Goal: Task Accomplishment & Management: Use online tool/utility

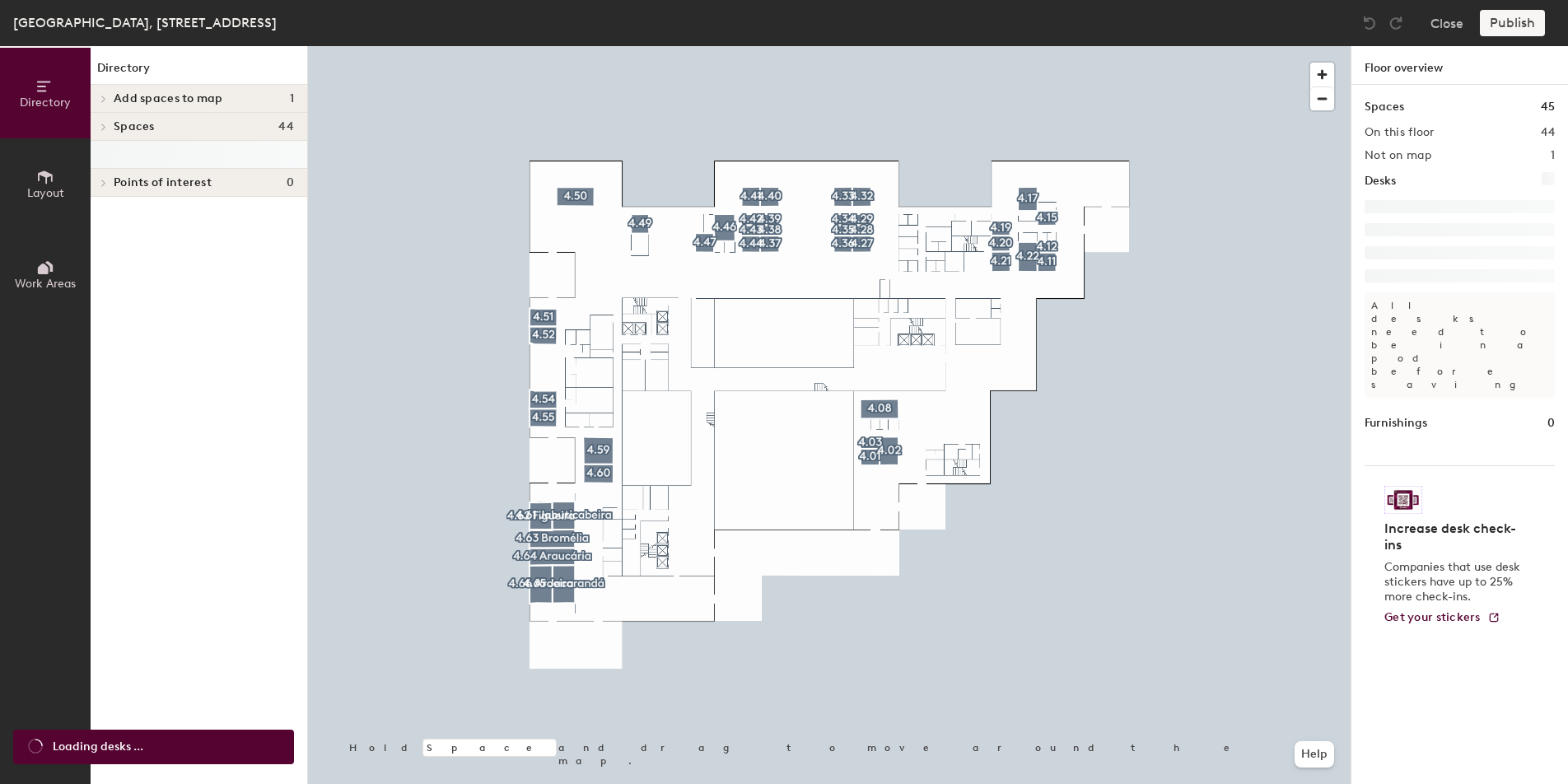
click at [874, 46] on div at bounding box center [829, 46] width 1043 height 0
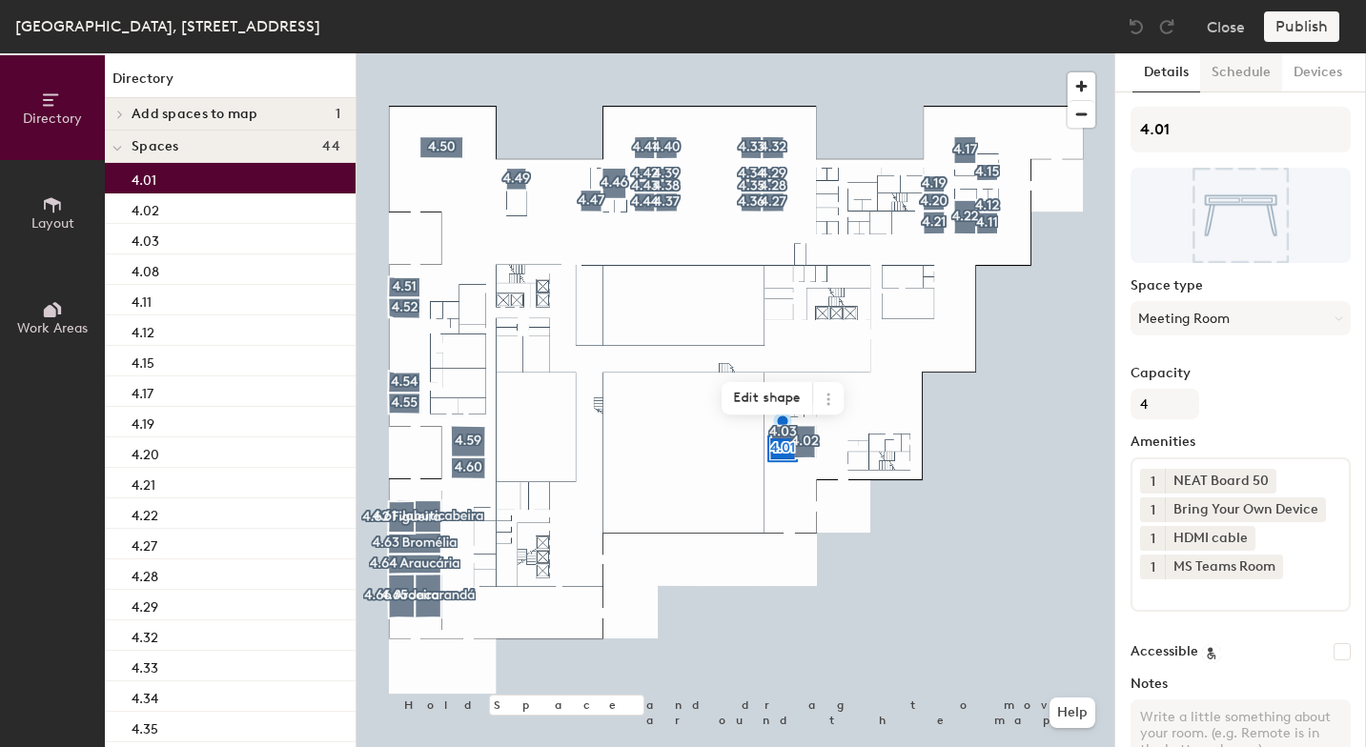
click at [1245, 71] on button "Schedule" at bounding box center [1241, 72] width 82 height 39
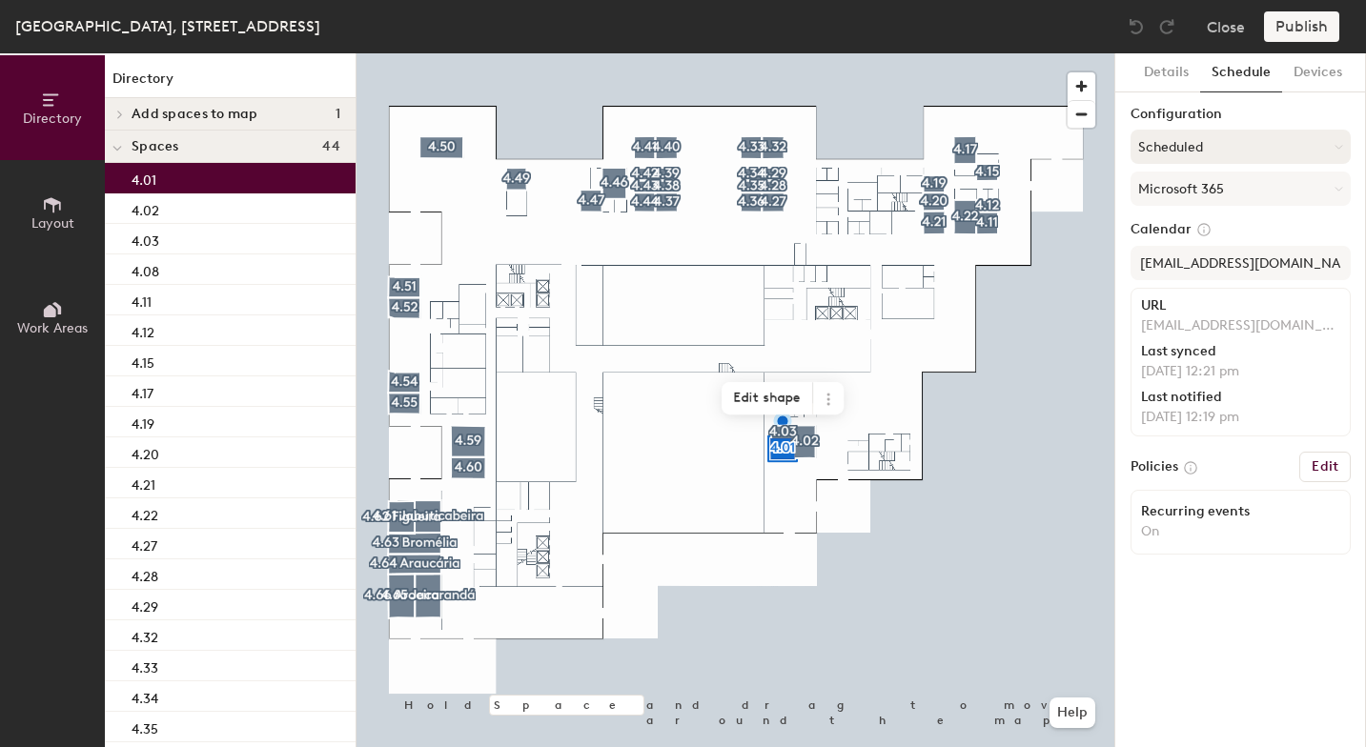
click at [1339, 149] on icon at bounding box center [1339, 147] width 9 height 9
click at [1211, 251] on div "Request-only" at bounding box center [1241, 251] width 218 height 29
click at [1340, 144] on icon at bounding box center [1339, 147] width 9 height 9
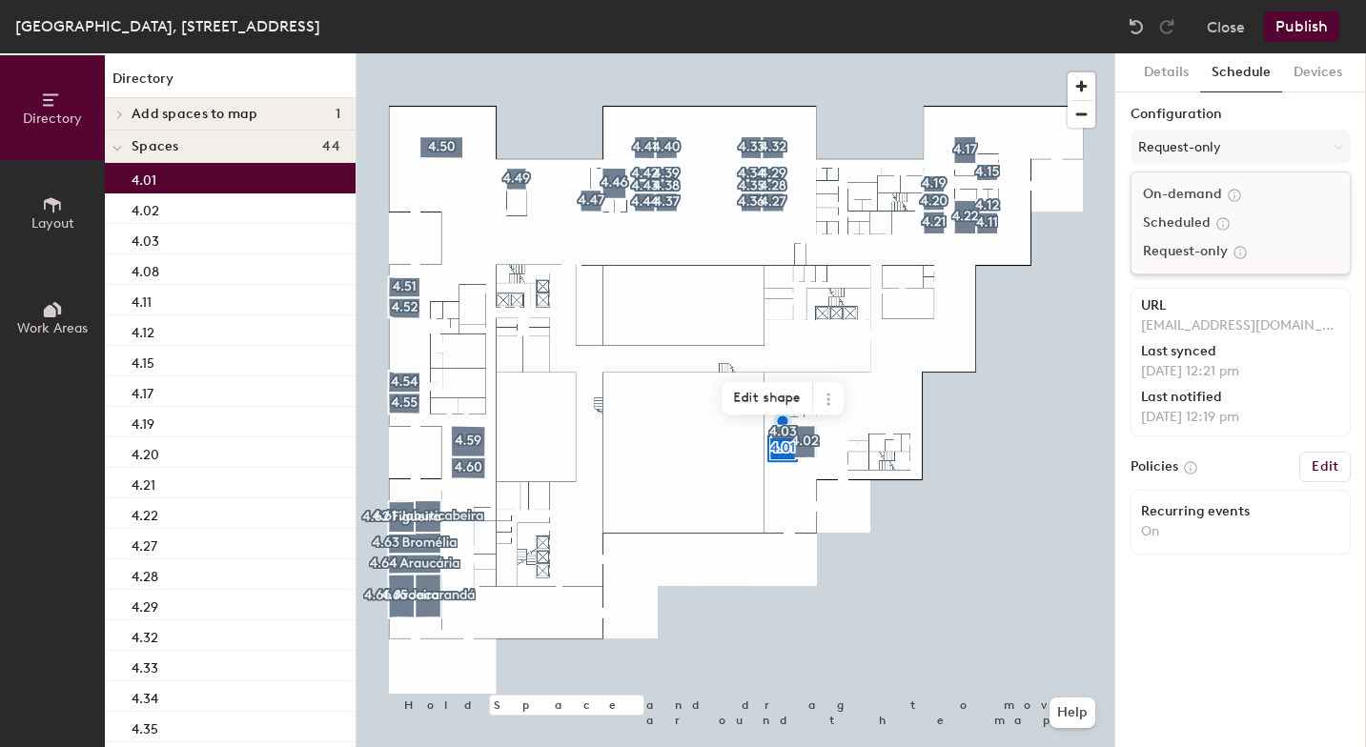
click at [1198, 191] on div "On-demand" at bounding box center [1241, 194] width 218 height 29
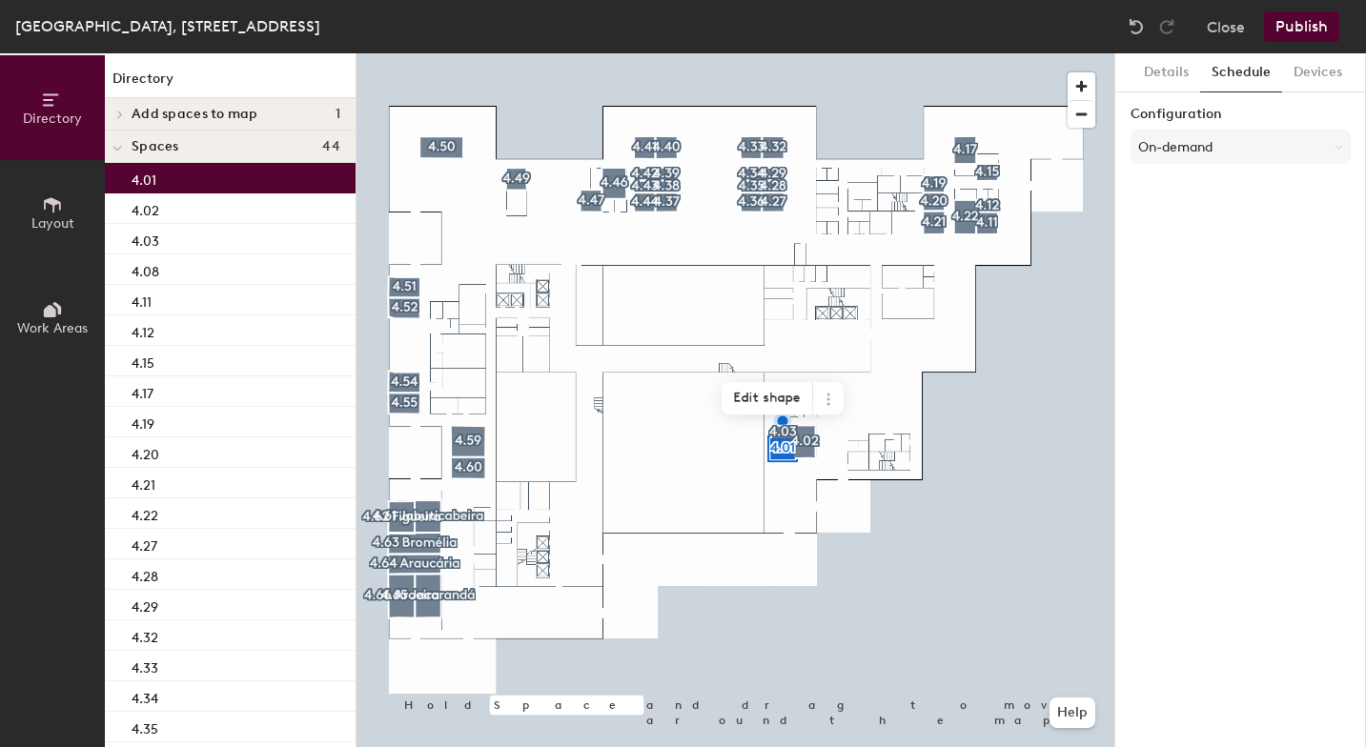
click at [1302, 26] on button "Publish" at bounding box center [1301, 26] width 75 height 31
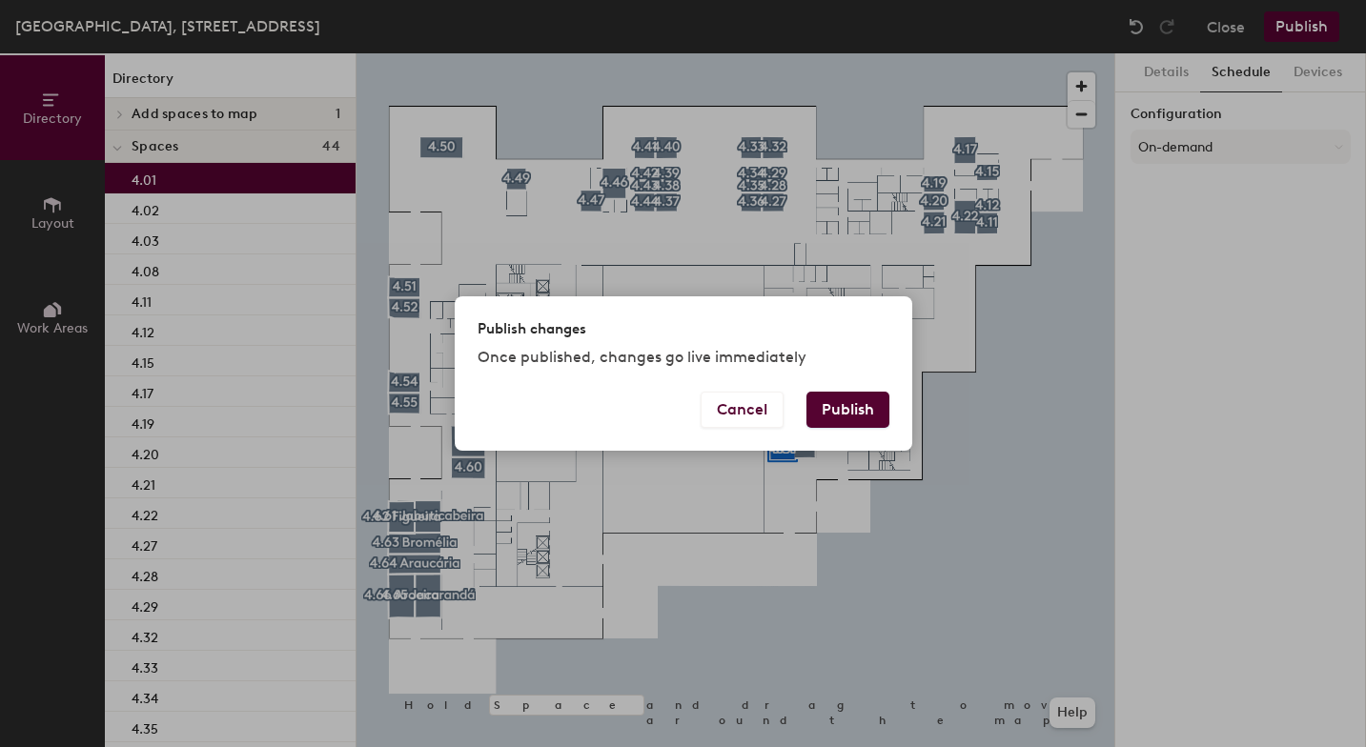
click at [869, 408] on button "Publish" at bounding box center [847, 410] width 83 height 36
